Goal: Transaction & Acquisition: Purchase product/service

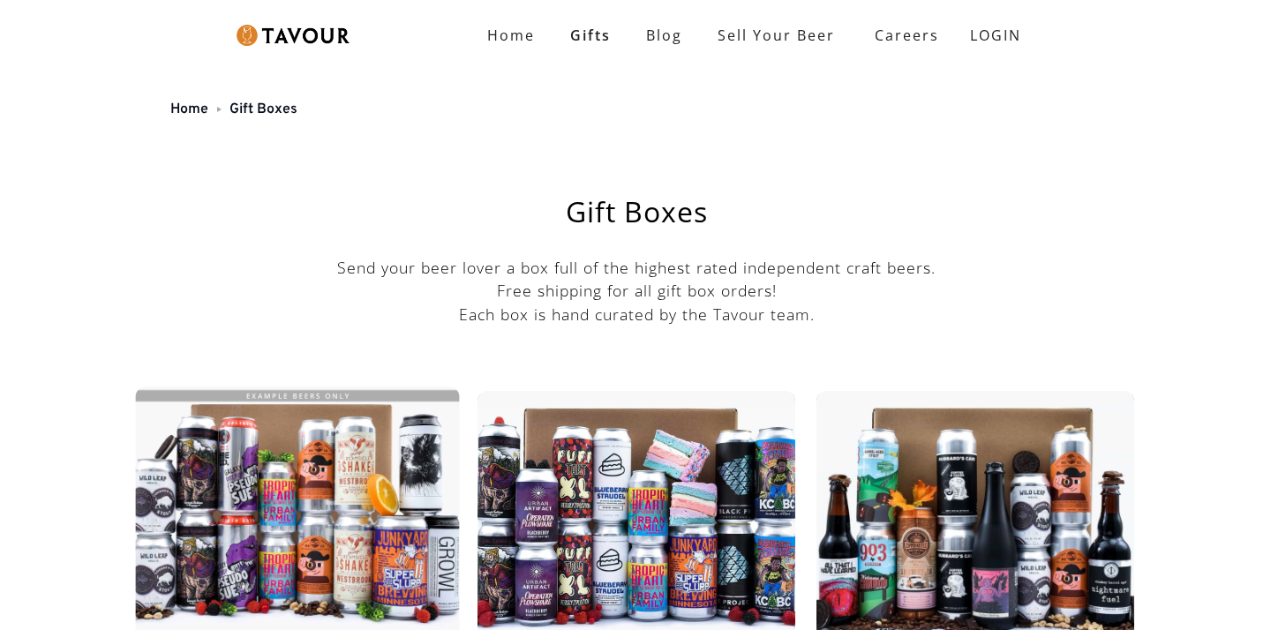
click at [399, 448] on img at bounding box center [298, 516] width 334 height 267
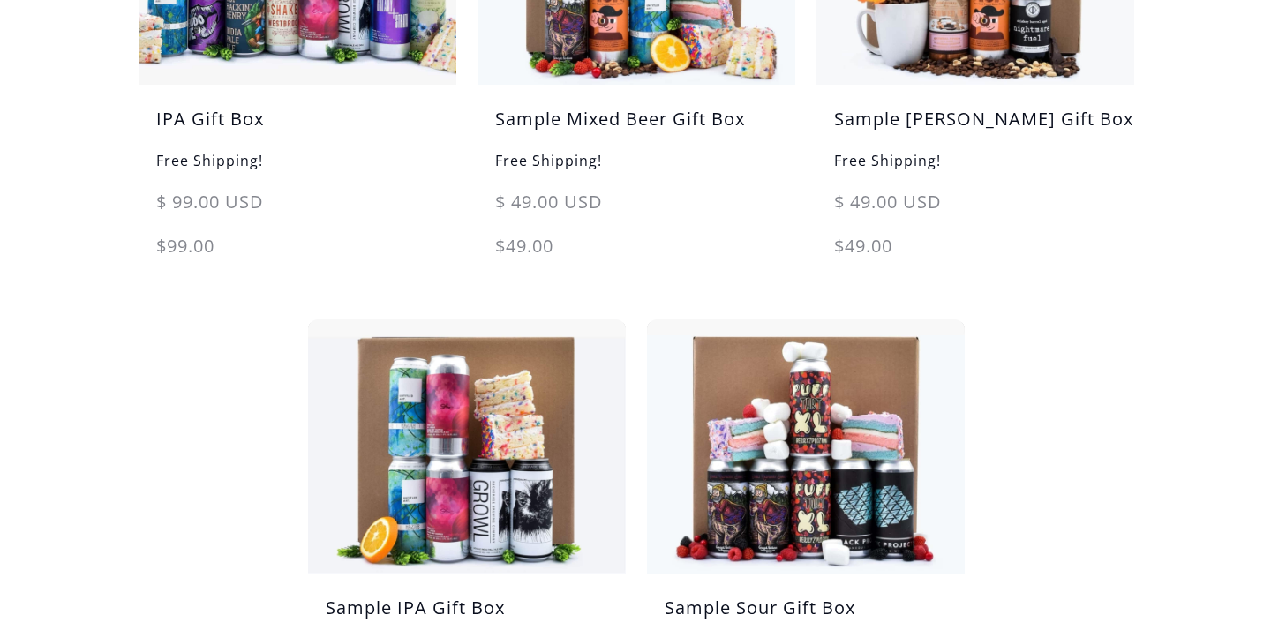
scroll to position [1259, 0]
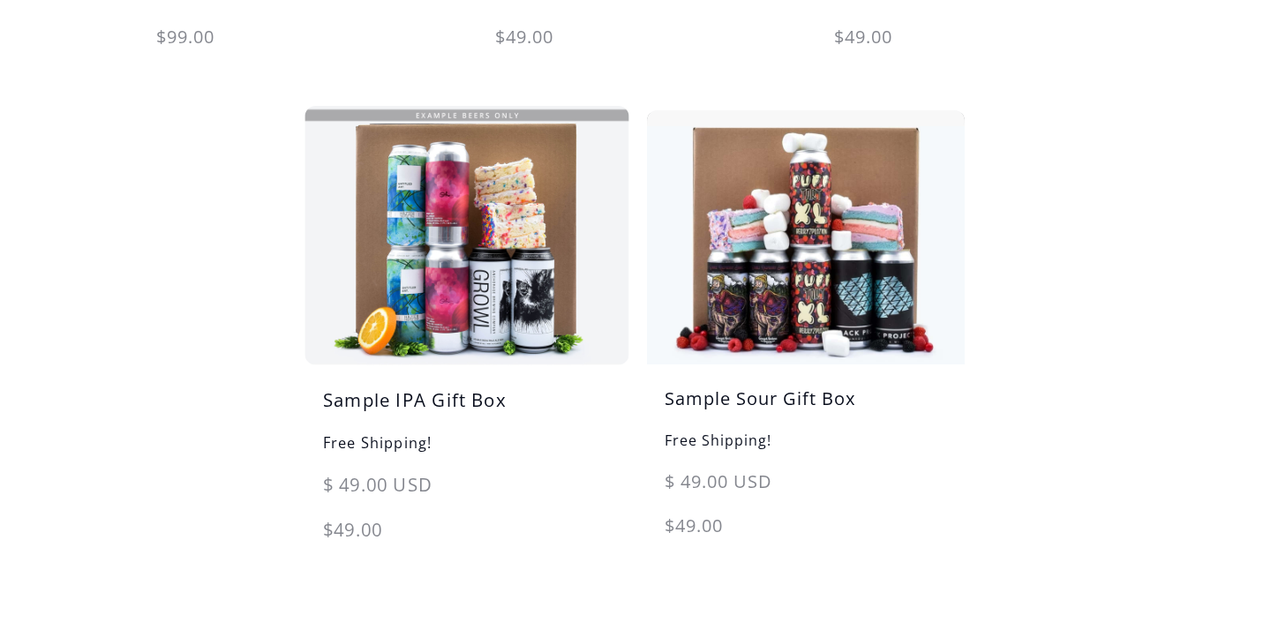
click at [384, 253] on img at bounding box center [467, 235] width 334 height 267
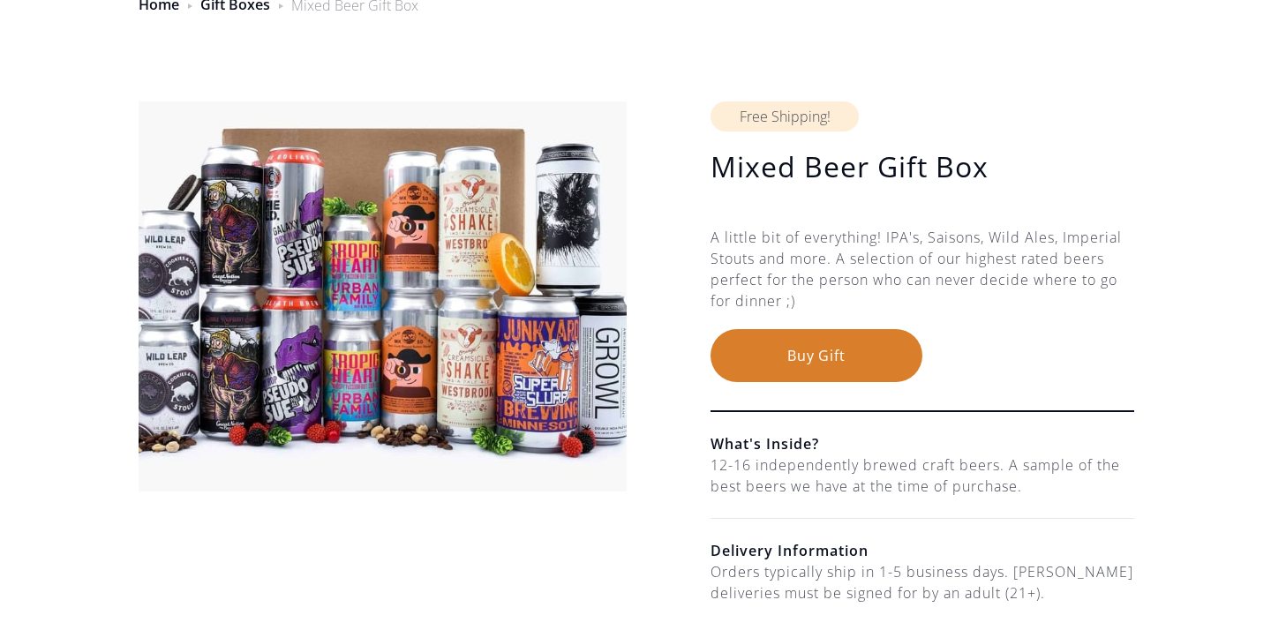
scroll to position [113, 0]
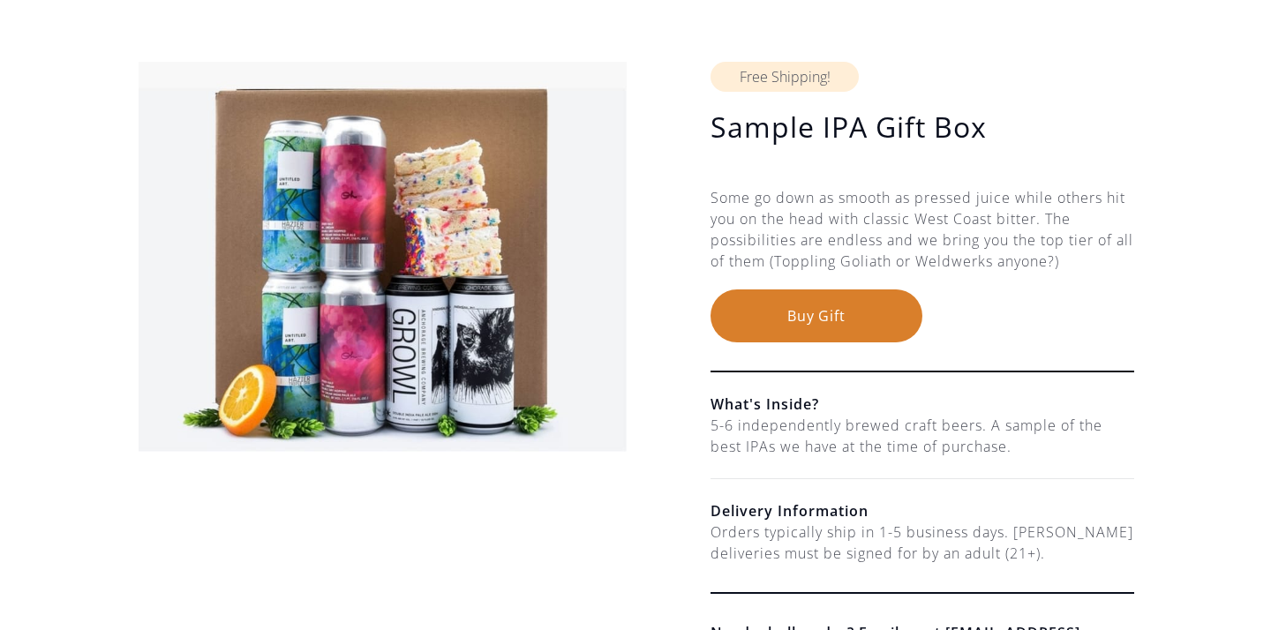
scroll to position [306, 0]
